Goal: Transaction & Acquisition: Download file/media

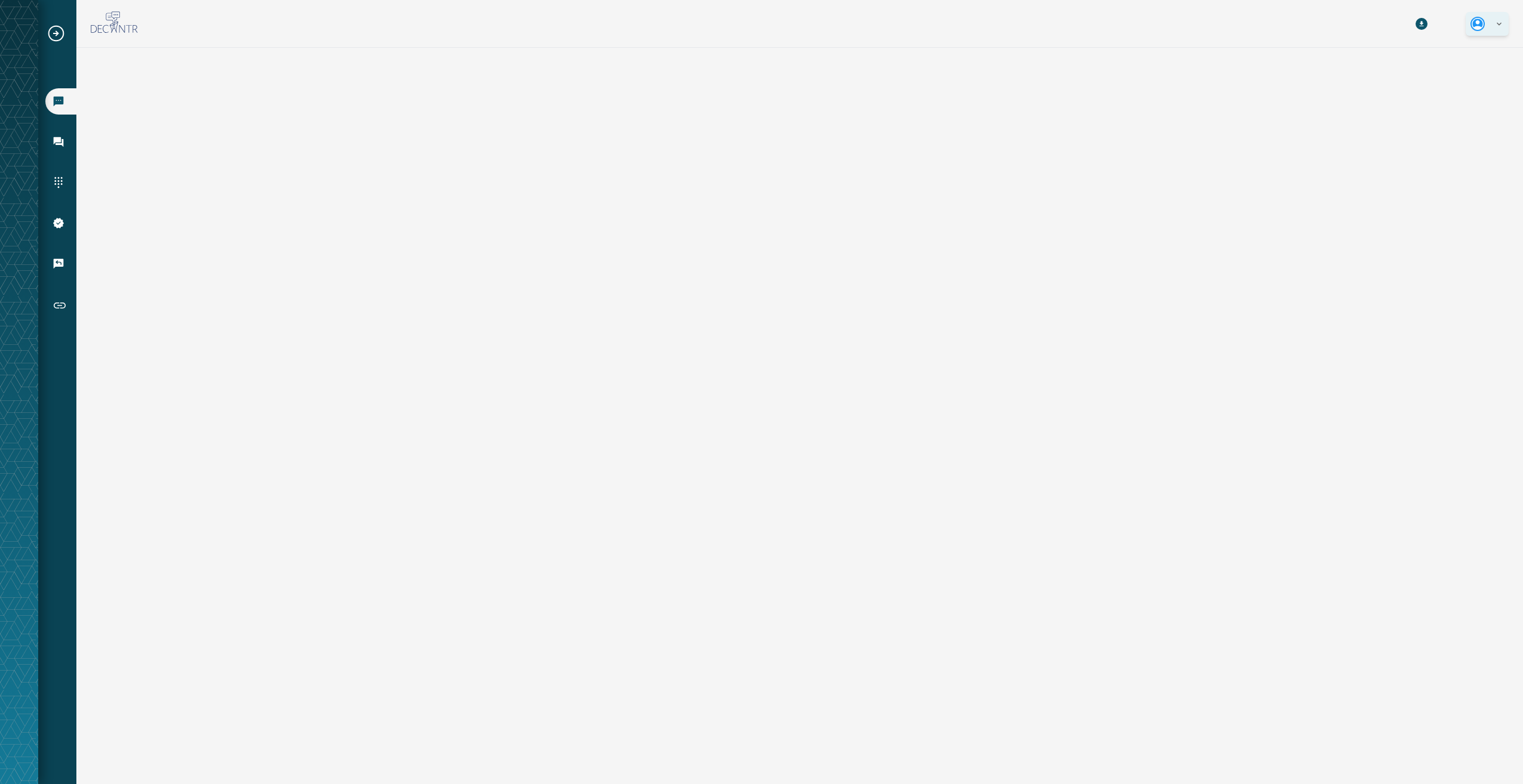
click at [1485, 22] on html "Broadcasts Inbox Sending Numbers 10DLC Registration Keywords & Responders Short…" at bounding box center [762, 392] width 1523 height 784
click at [1397, 47] on p "Logout" at bounding box center [1400, 46] width 23 height 10
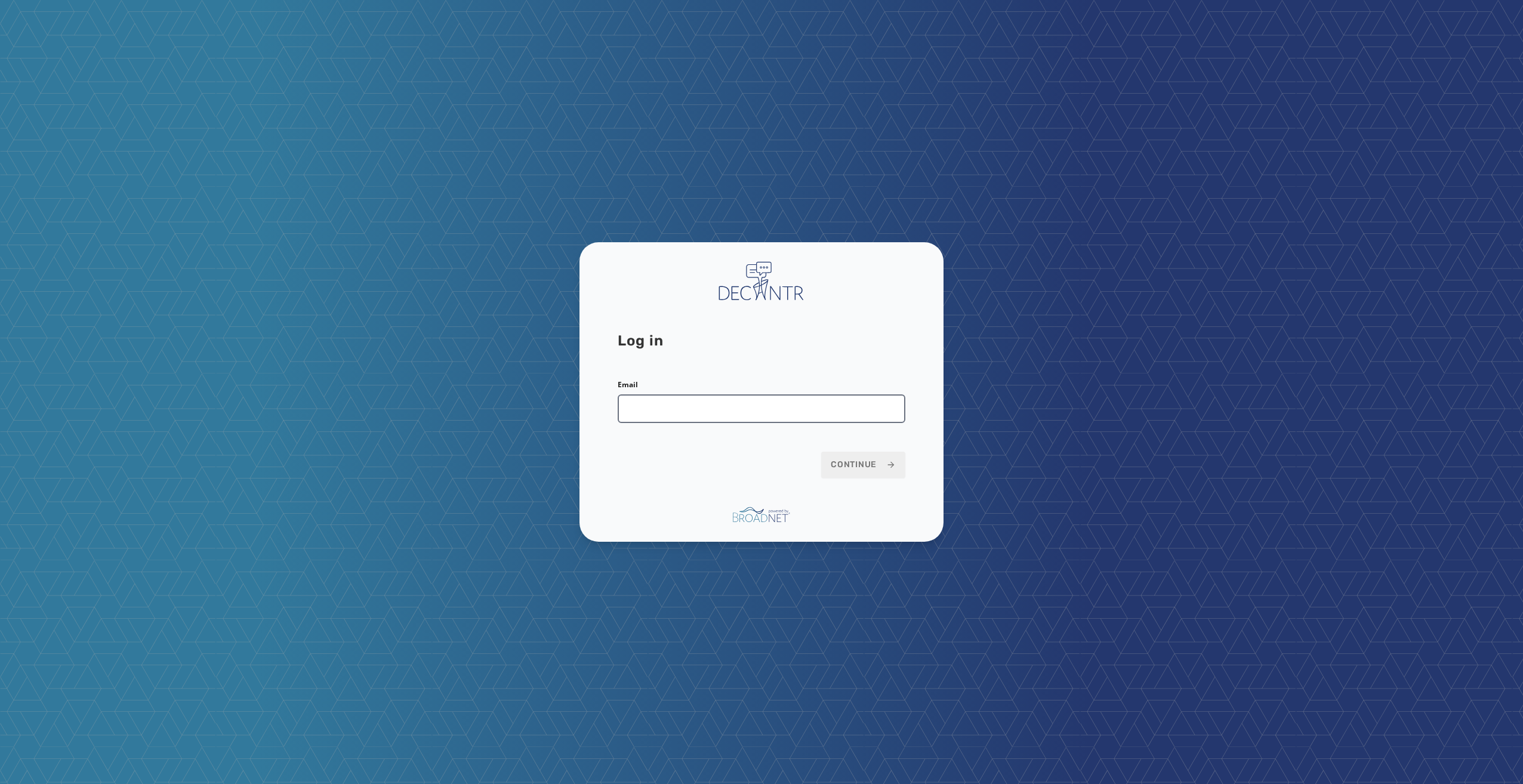
click at [687, 411] on input "Email" at bounding box center [762, 408] width 288 height 29
type input "**********"
click at [862, 467] on span "Continue" at bounding box center [863, 465] width 65 height 12
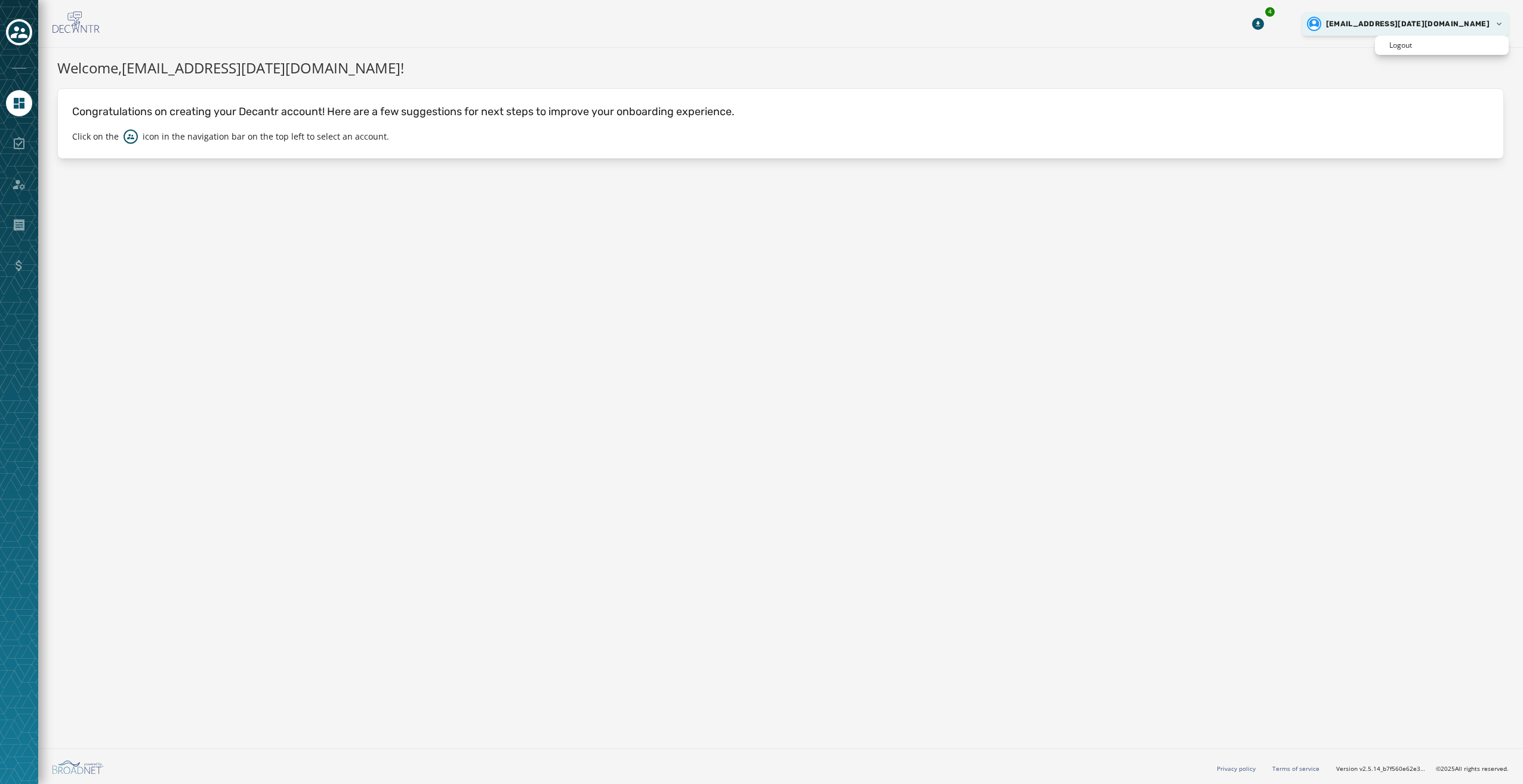
click at [1445, 28] on html "Skip To Main Content 4 [EMAIL_ADDRESS][DATE][DOMAIN_NAME] Welcome, [EMAIL_ADDRE…" at bounding box center [762, 392] width 1523 height 784
click at [21, 39] on icon "Toggle account select drawer" at bounding box center [19, 32] width 17 height 17
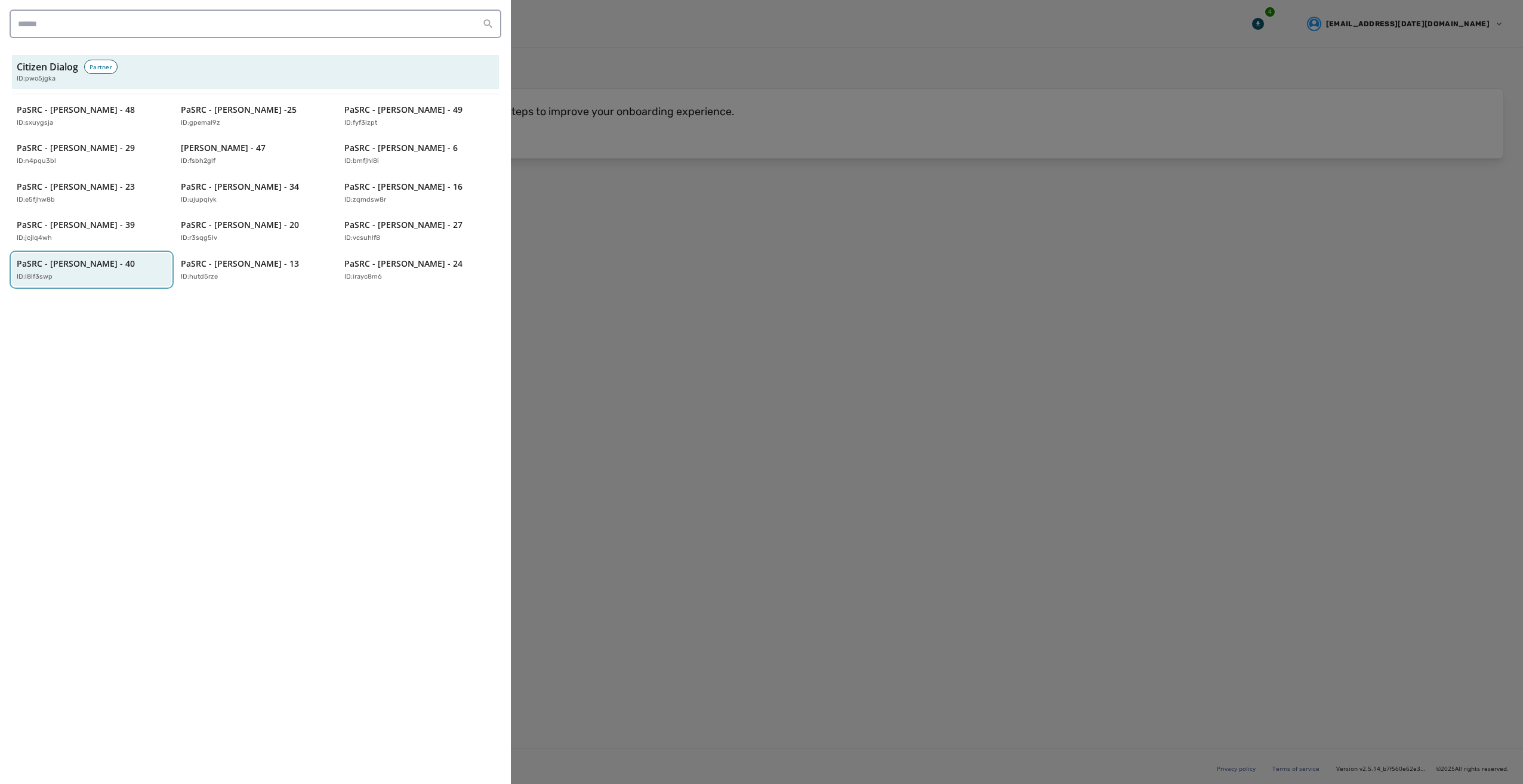
click at [86, 264] on p "PaSRC - [PERSON_NAME] - 40" at bounding box center [75, 264] width 118 height 12
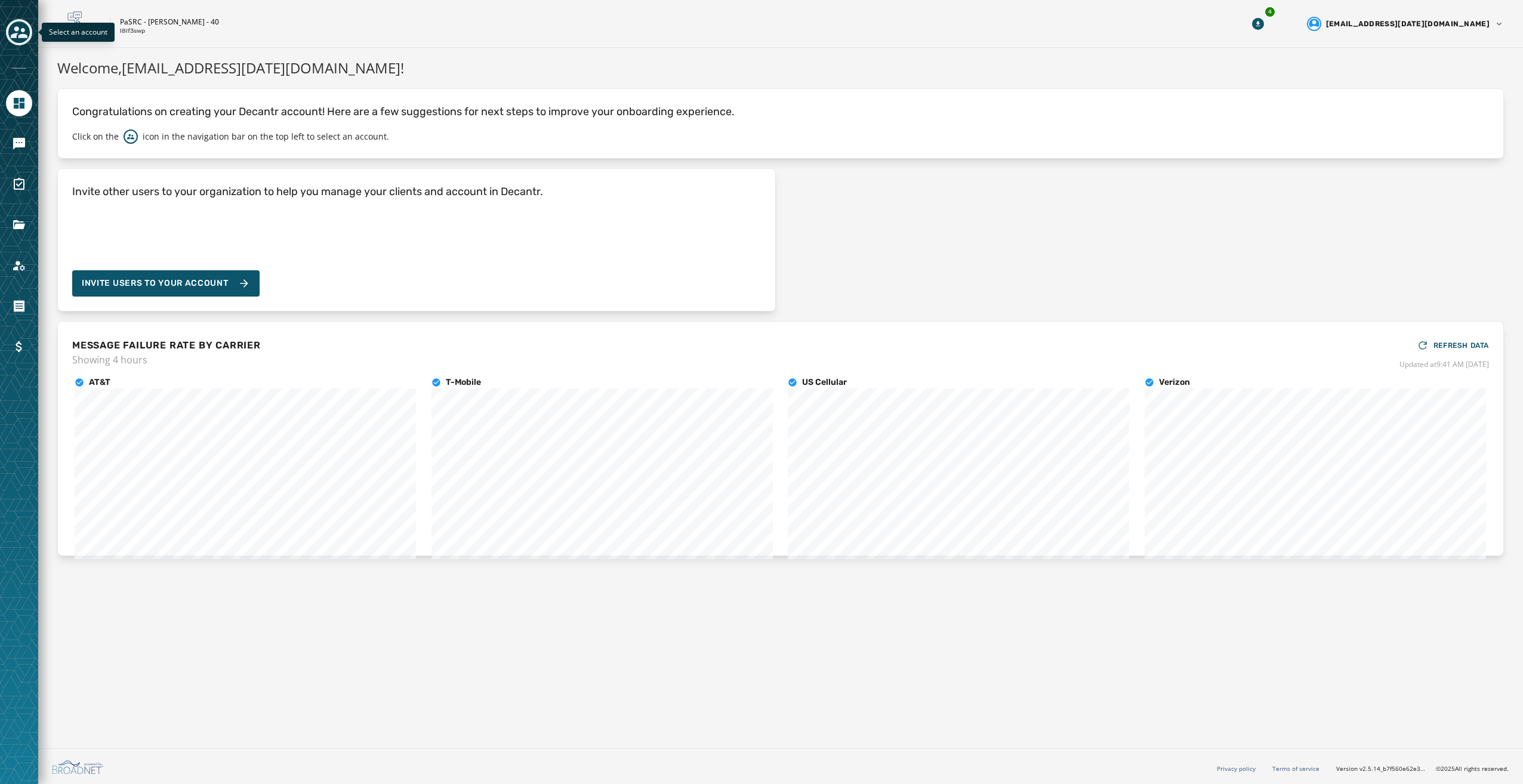
click at [22, 31] on icon "Toggle account select drawer" at bounding box center [19, 32] width 17 height 12
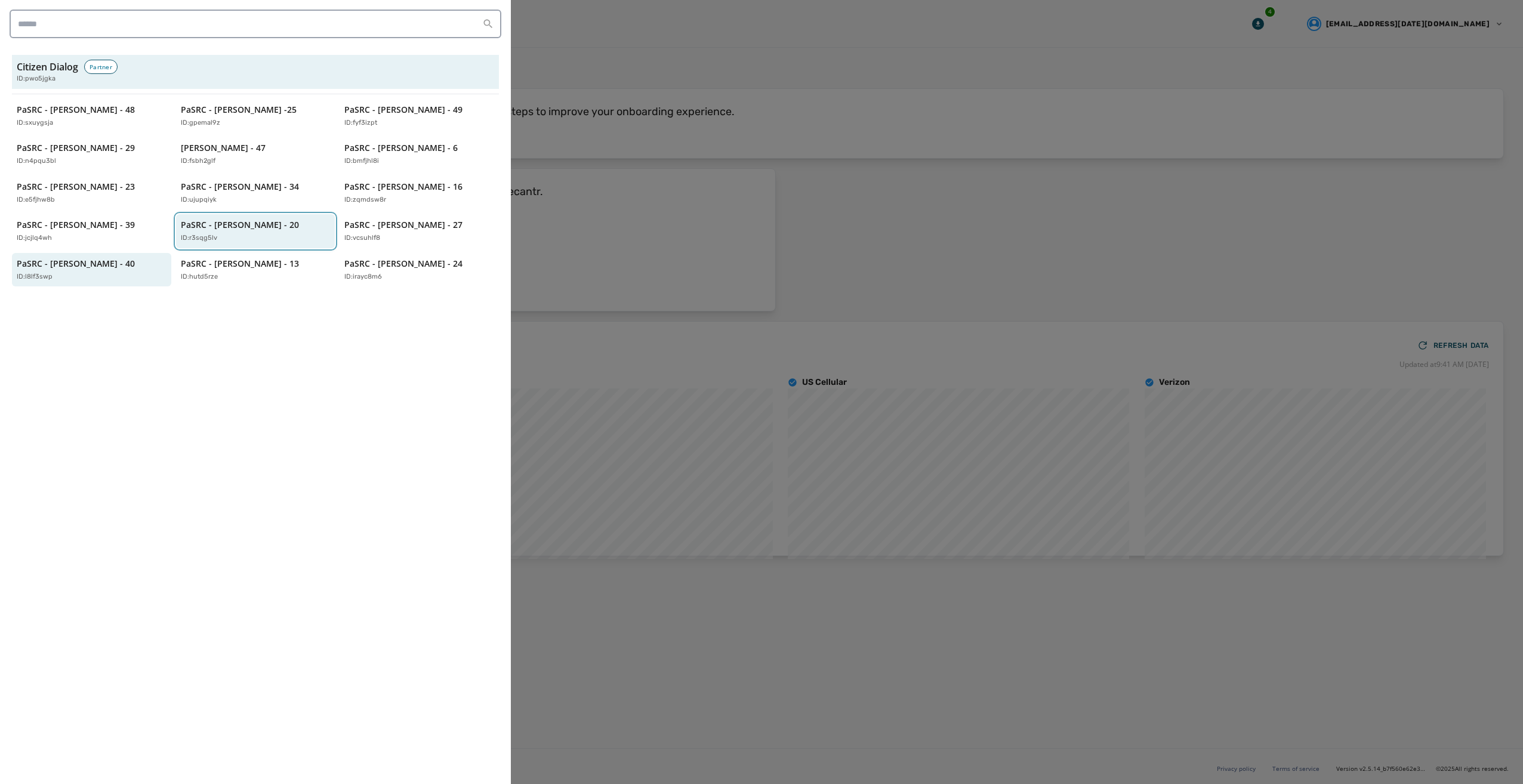
click at [262, 230] on p "PaSRC - [PERSON_NAME] - 20" at bounding box center [240, 225] width 118 height 12
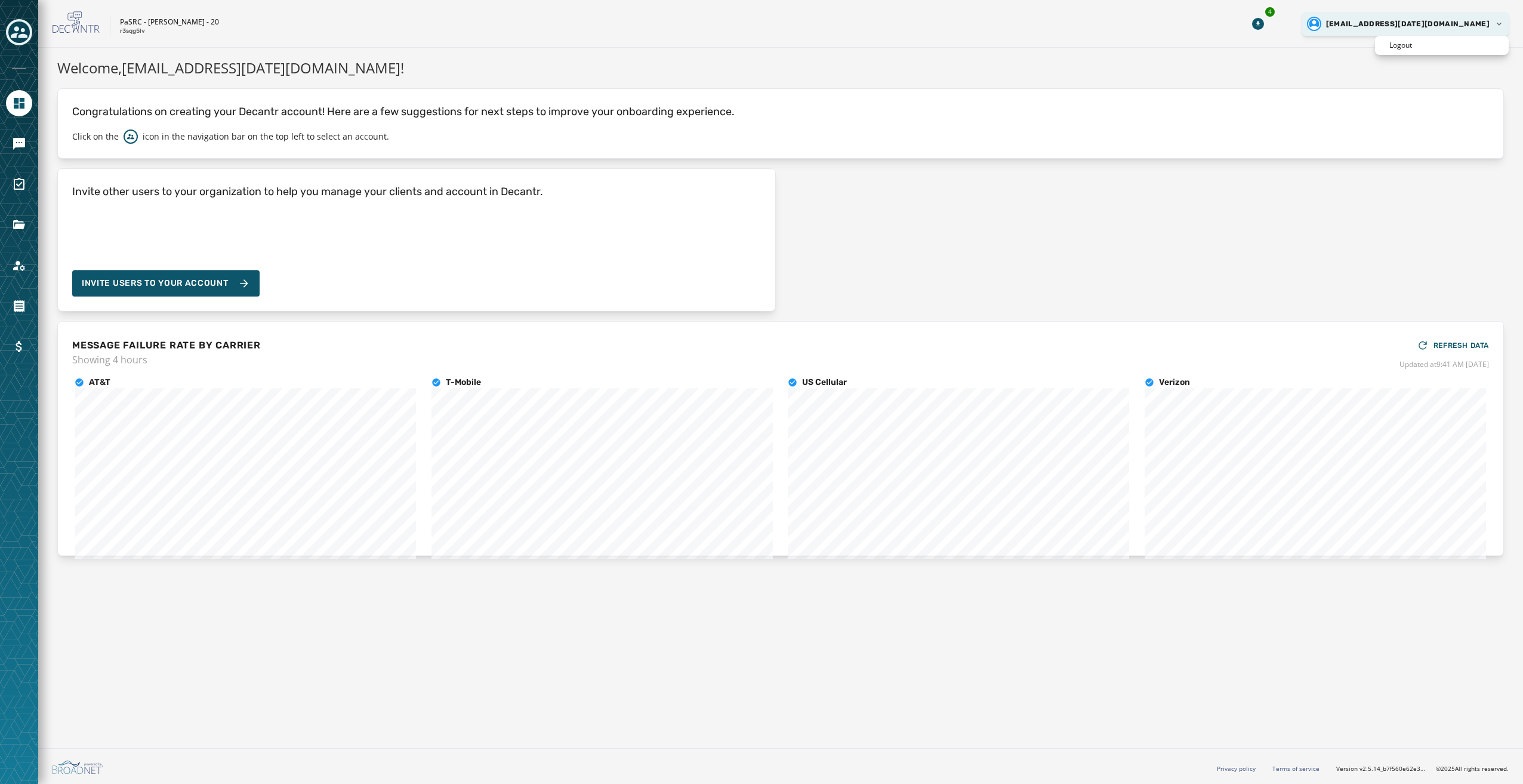
click at [1437, 26] on html "Skip To Main Content PaSRC - [PERSON_NAME] - 20 r3sqg5lv 4 [EMAIL_ADDRESS][DATE…" at bounding box center [762, 392] width 1523 height 784
click at [13, 141] on icon "Navigate to Messaging" at bounding box center [19, 144] width 14 height 14
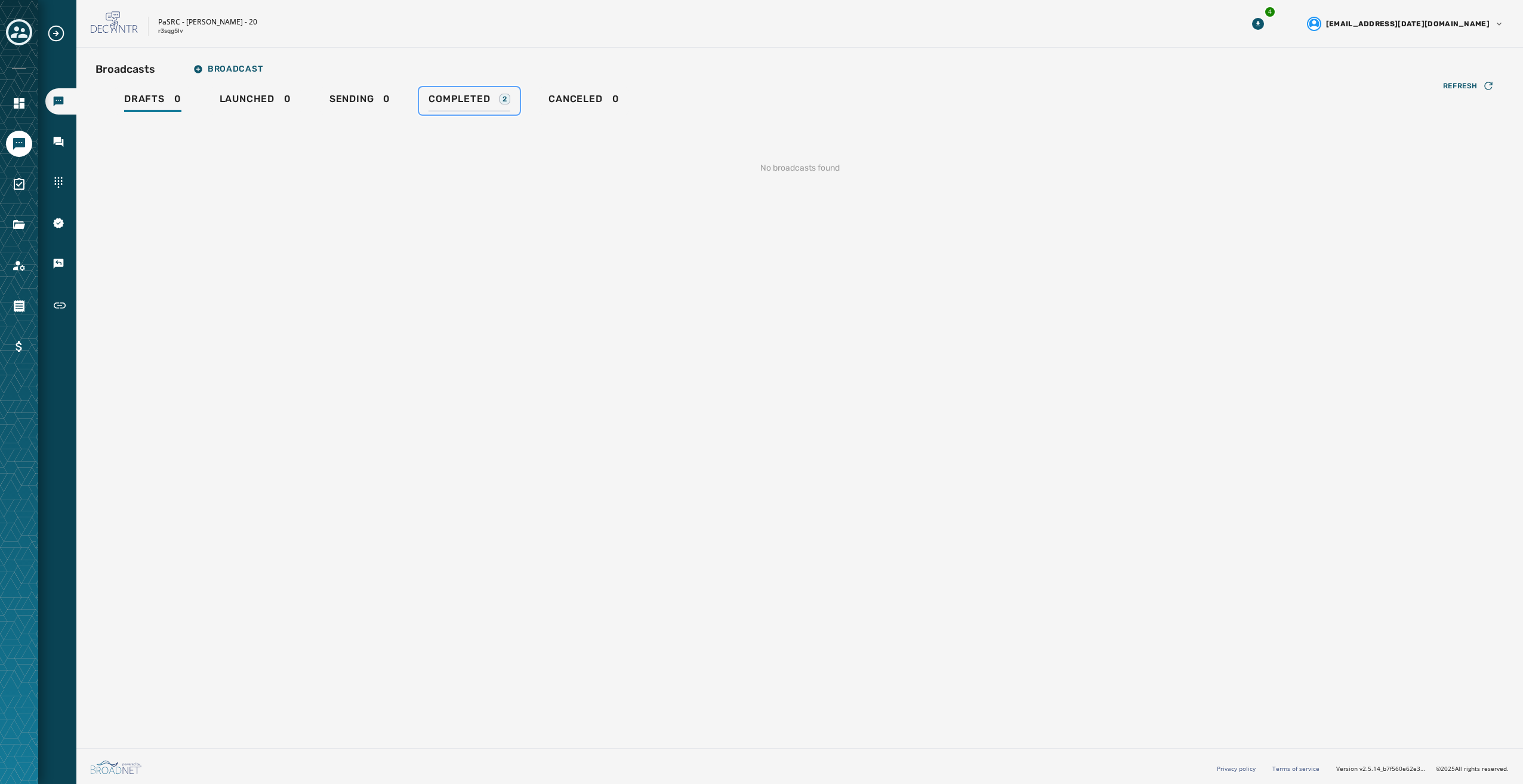
click at [450, 102] on span "Completed" at bounding box center [459, 99] width 62 height 12
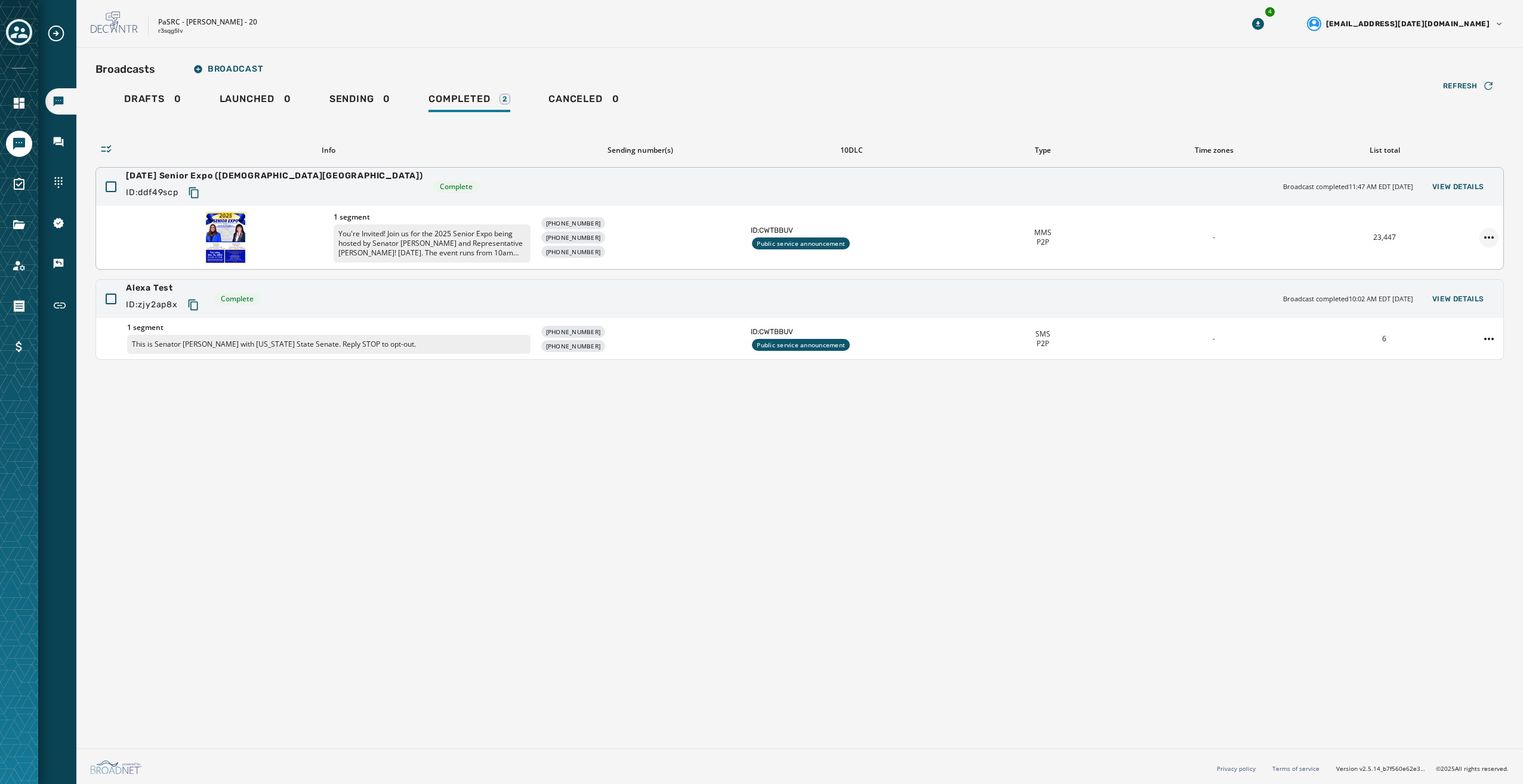
click at [1494, 241] on html "Broadcasts Inbox Sending Numbers 10DLC Registration Keywords & Responders Short…" at bounding box center [762, 392] width 1523 height 784
click at [1262, 249] on html "Broadcasts Inbox Sending Numbers 10DLC Registration Keywords & Responders Short…" at bounding box center [762, 392] width 1523 height 784
click at [425, 208] on div "1 segment You're Invited! Join us for the 2025 Senior Expo being hosted by Sena…" at bounding box center [799, 238] width 1407 height 63
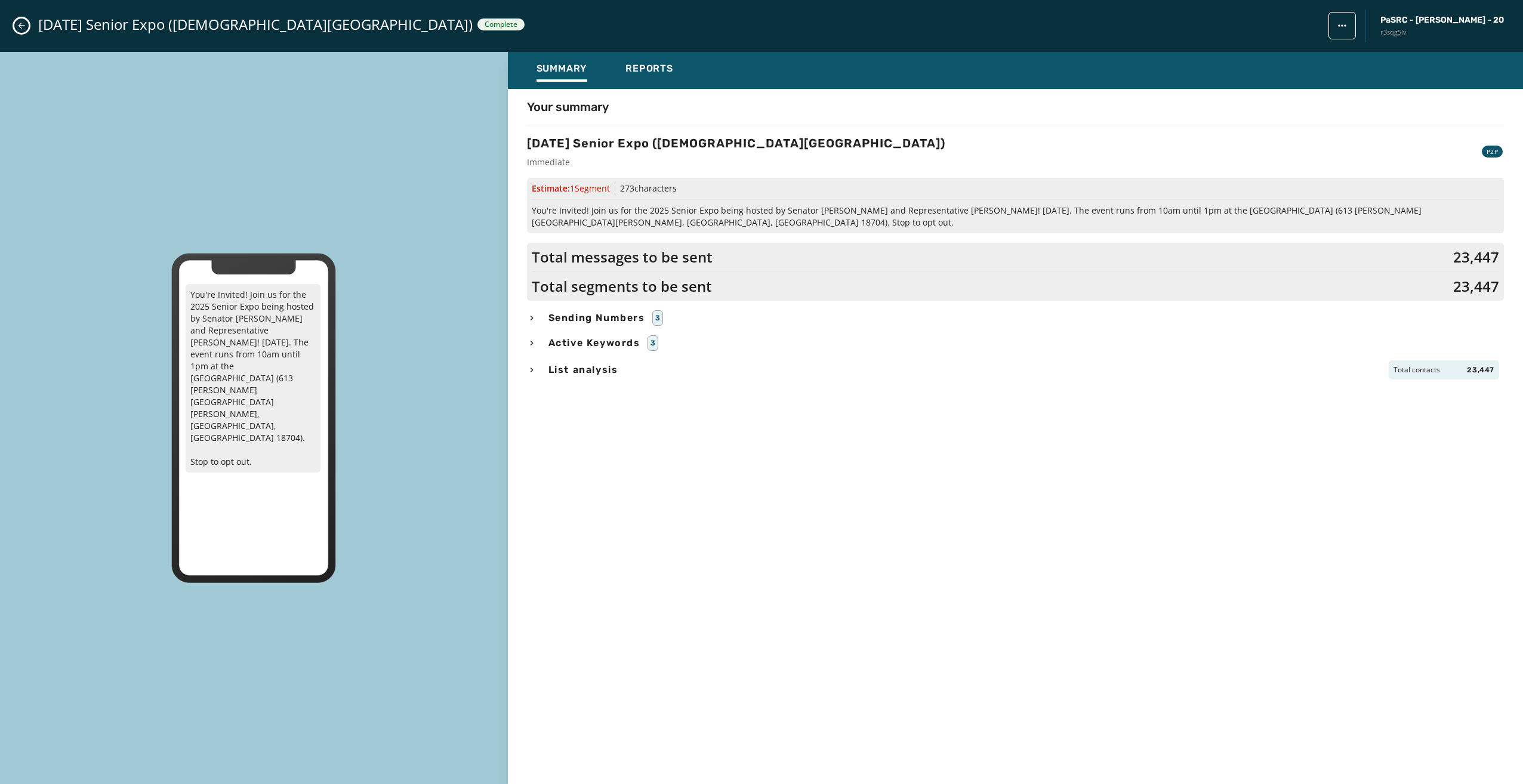
click at [566, 366] on span "List analysis" at bounding box center [583, 370] width 74 height 14
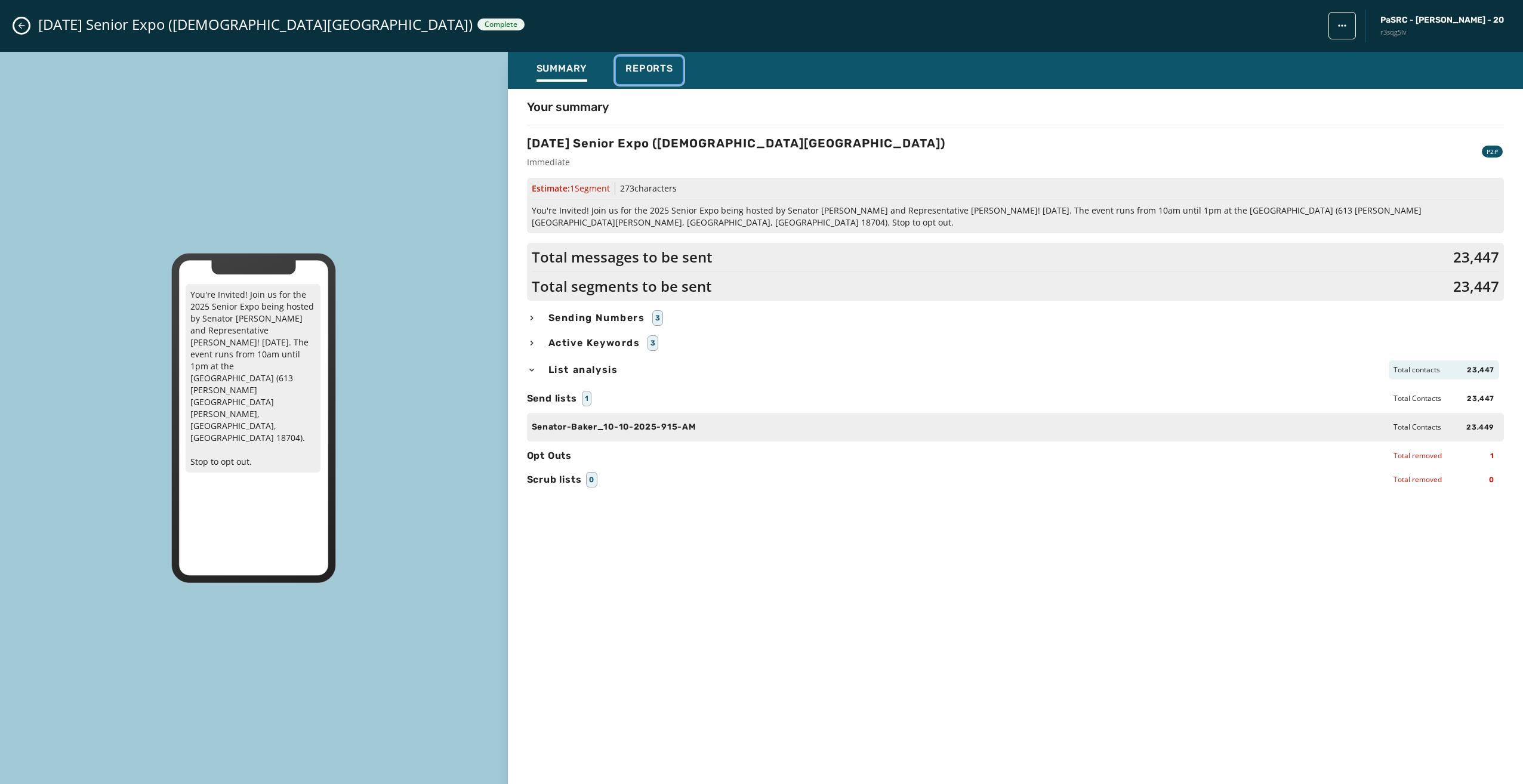
click at [661, 66] on span "Reports" at bounding box center [649, 69] width 48 height 12
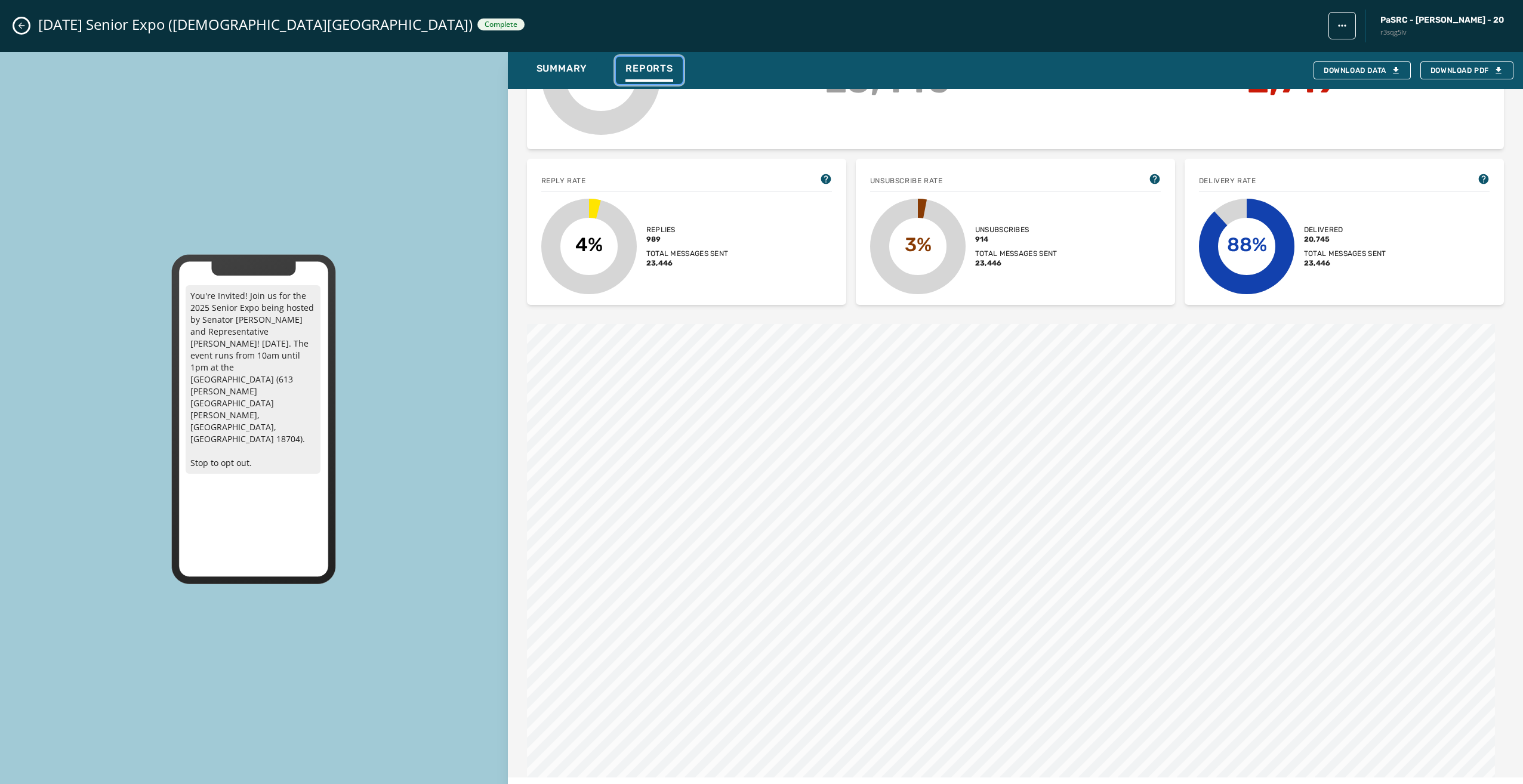
scroll to position [238, 0]
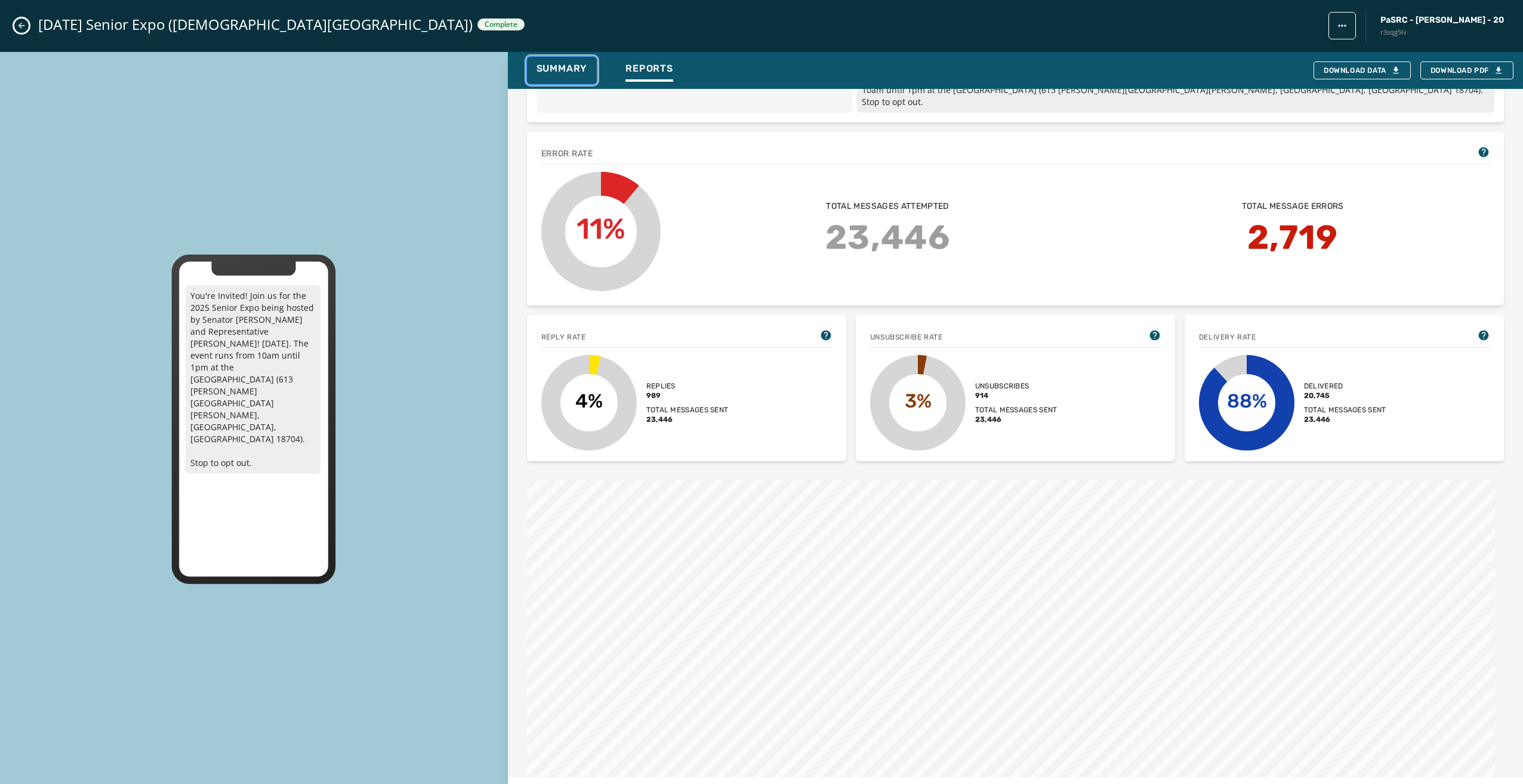
click at [551, 65] on span "Summary" at bounding box center [562, 69] width 52 height 12
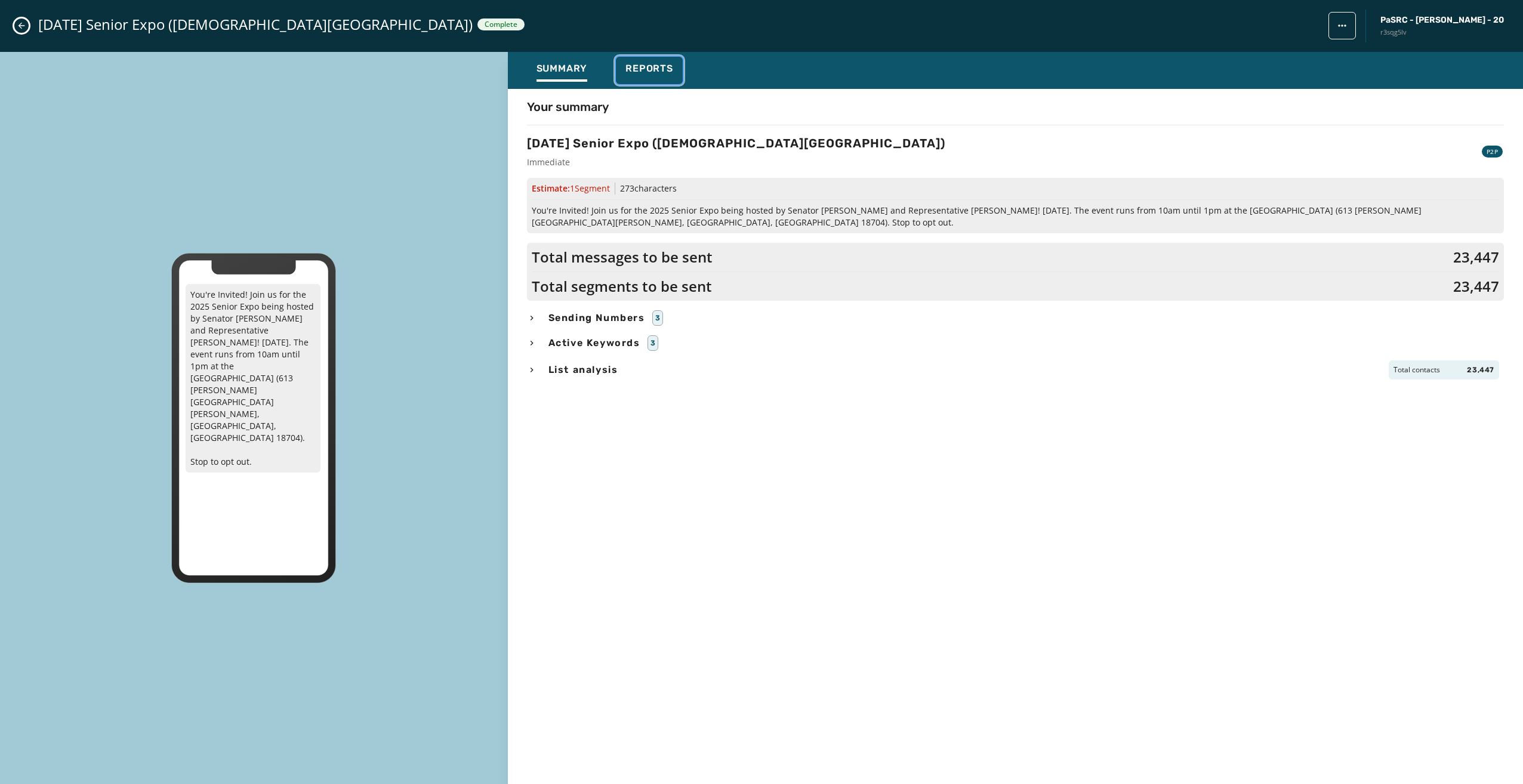
click at [630, 72] on span "Reports" at bounding box center [649, 69] width 48 height 12
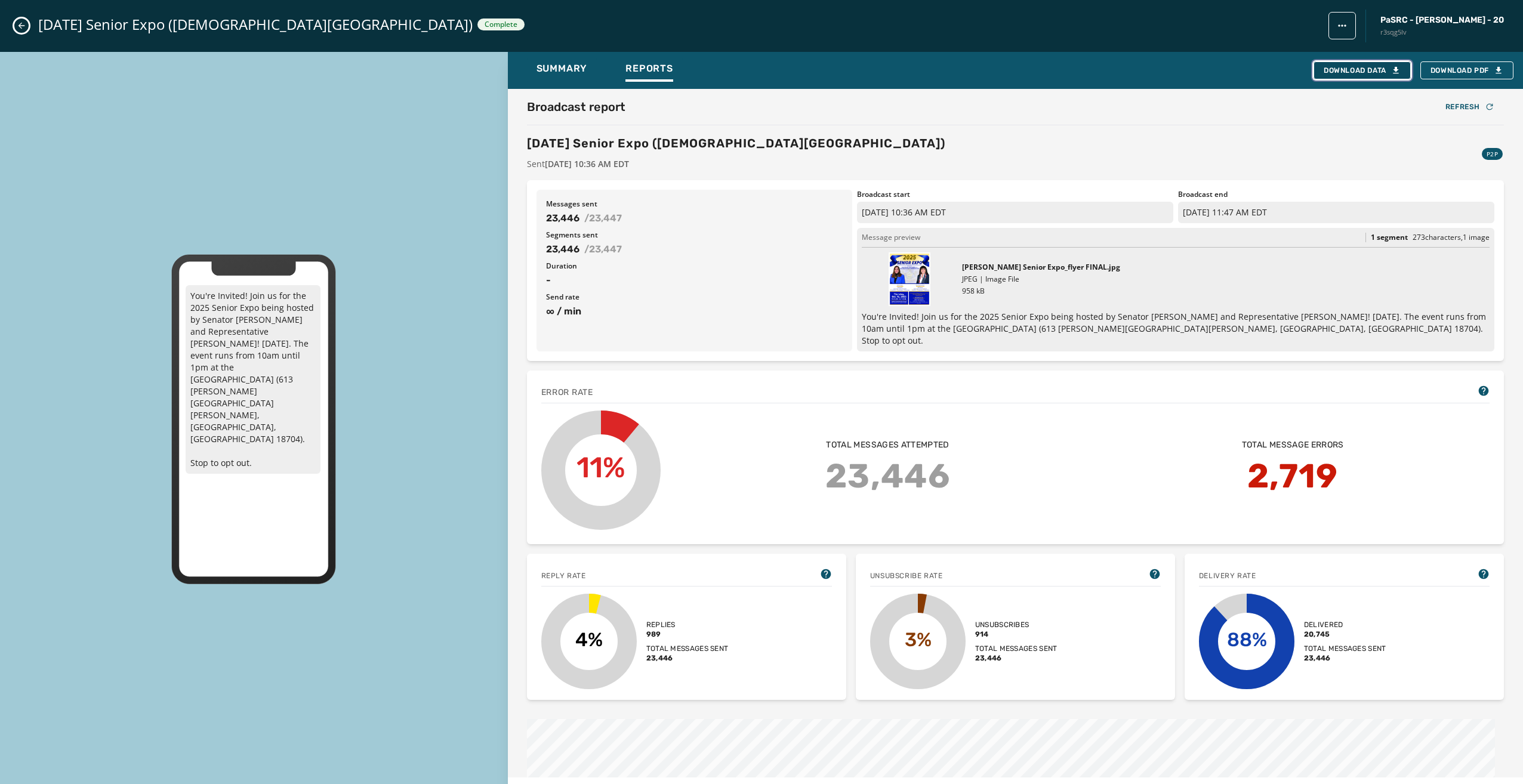
click at [1374, 70] on div "Download Data" at bounding box center [1362, 71] width 77 height 10
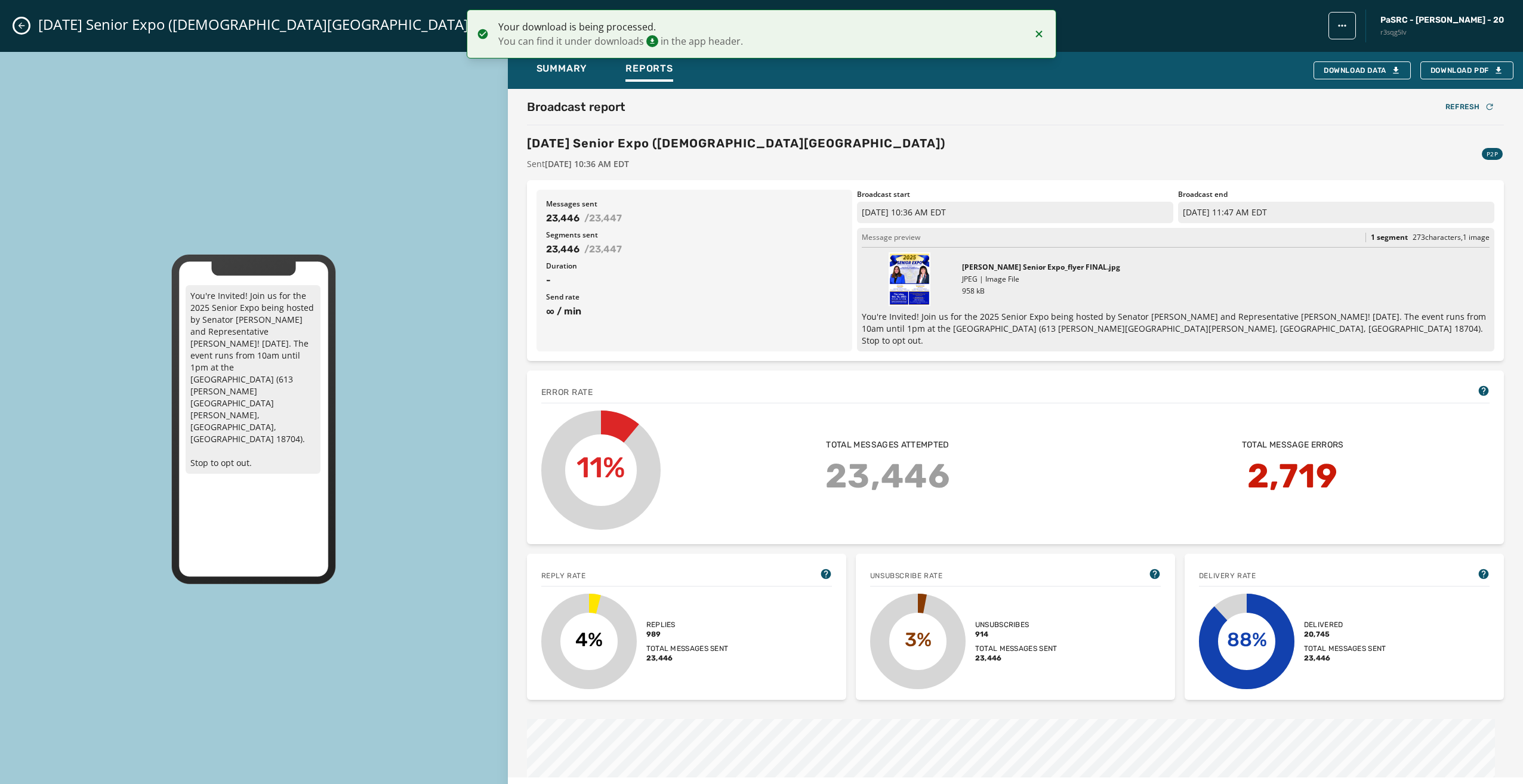
click at [1039, 34] on icon "Notifications (F8)" at bounding box center [1039, 34] width 7 height 7
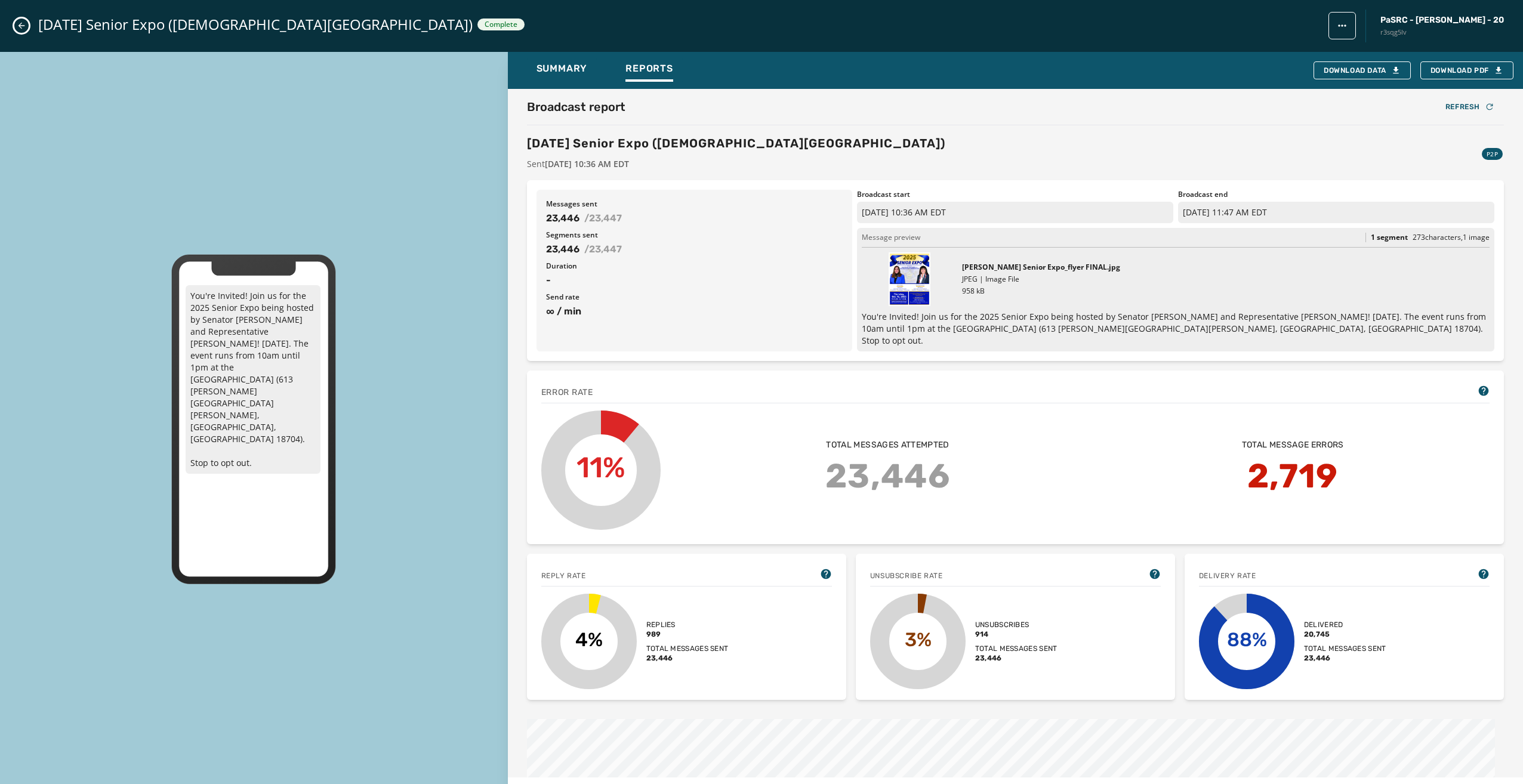
click at [18, 24] on icon "Close admin drawer" at bounding box center [22, 26] width 10 height 10
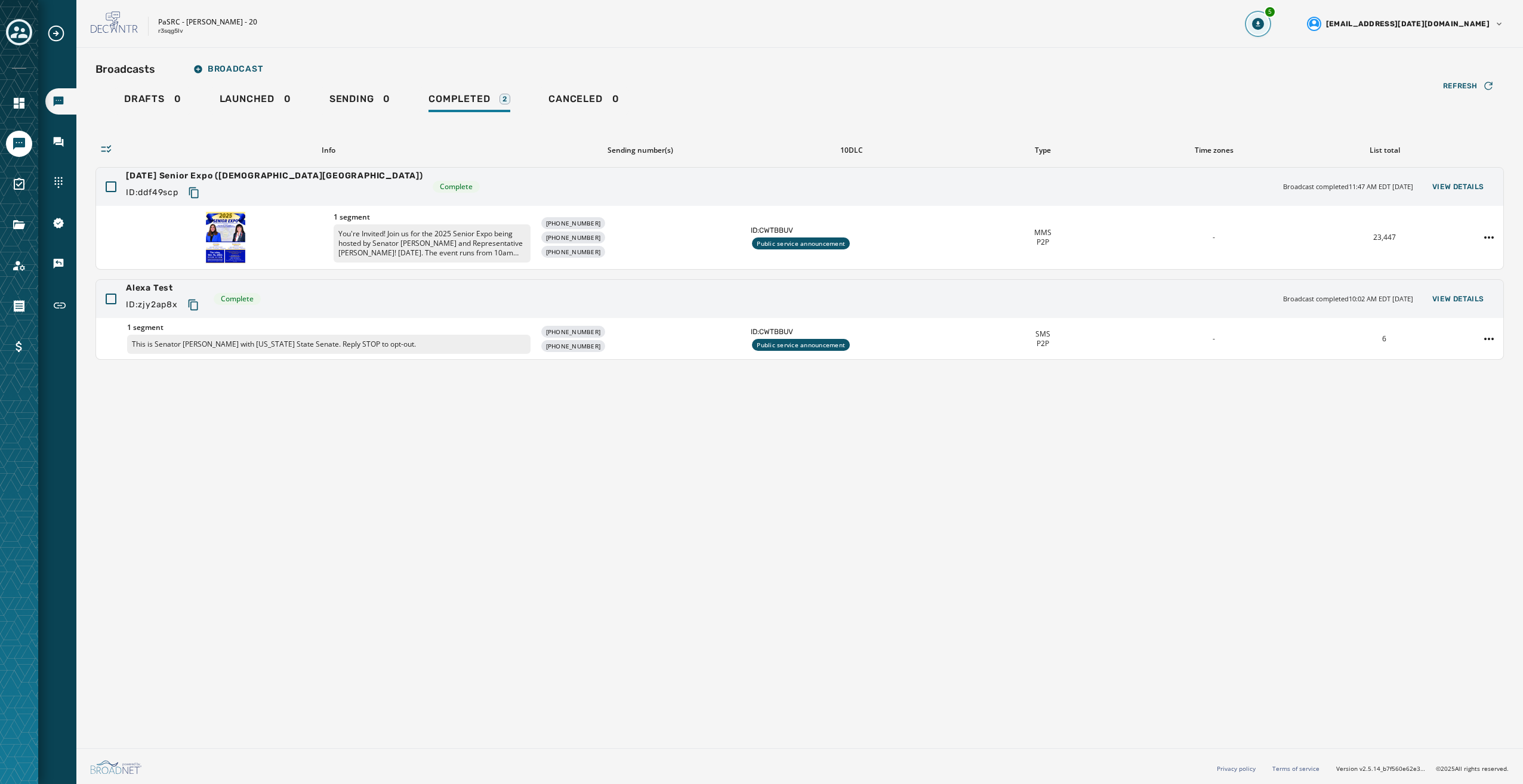
click at [1264, 27] on icon "Download Menu" at bounding box center [1258, 24] width 12 height 12
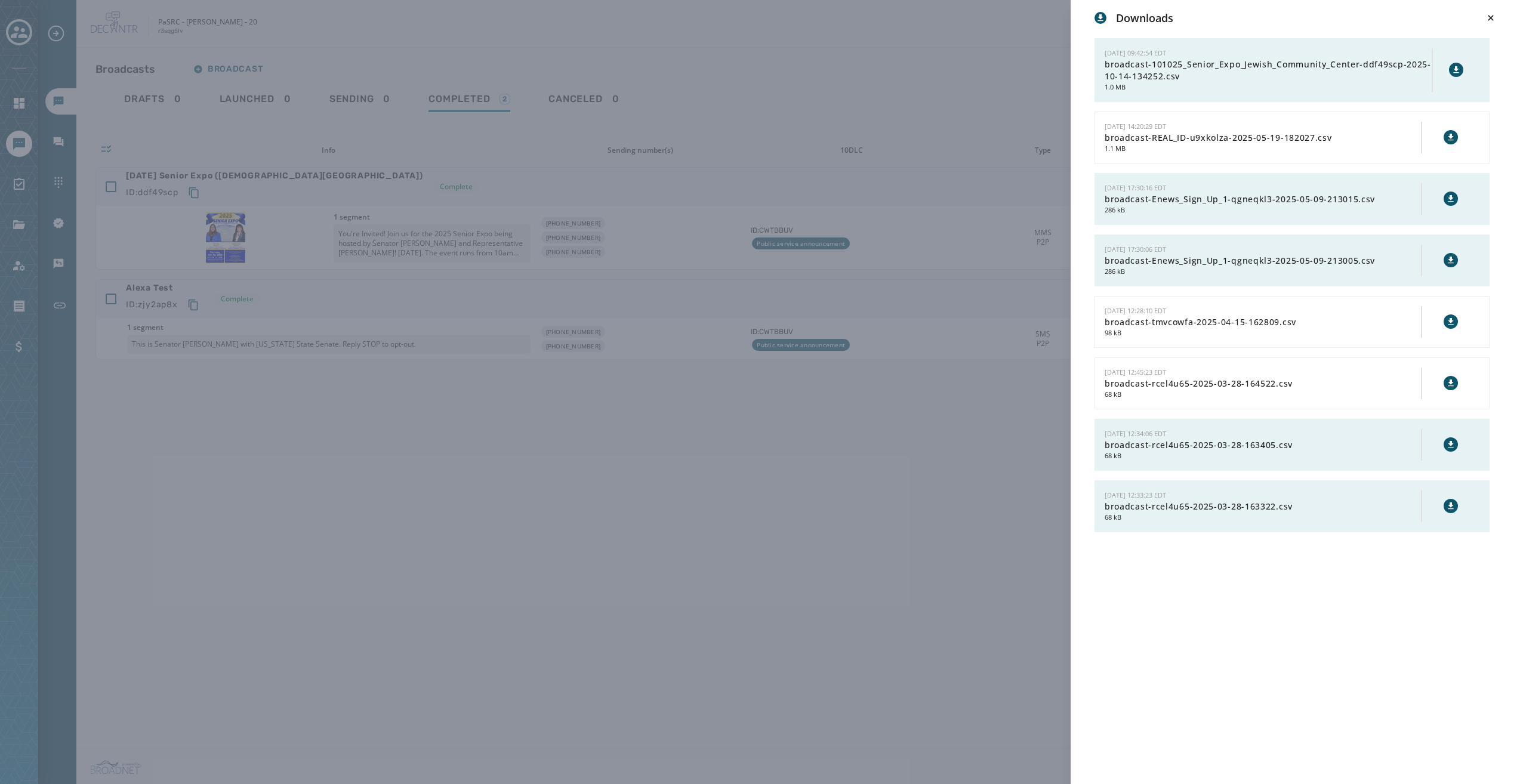
click at [1458, 70] on icon at bounding box center [1456, 70] width 10 height 10
